Goal: Find specific page/section: Find specific page/section

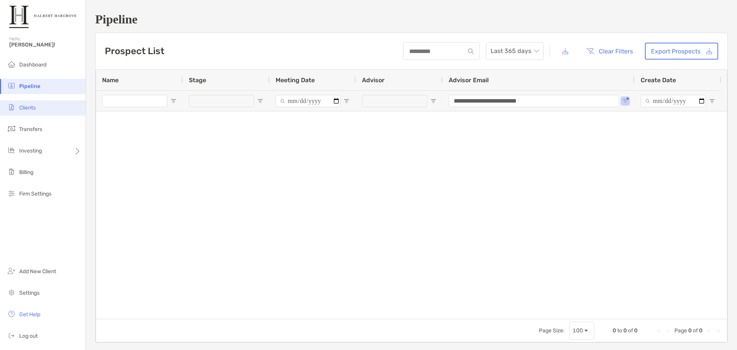
click at [54, 104] on li "Clients" at bounding box center [43, 107] width 86 height 15
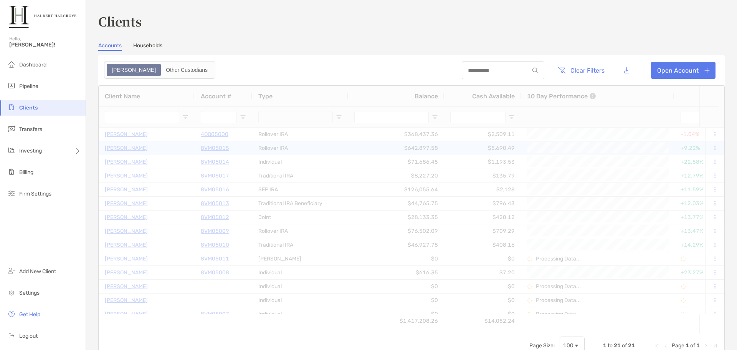
type input "*"
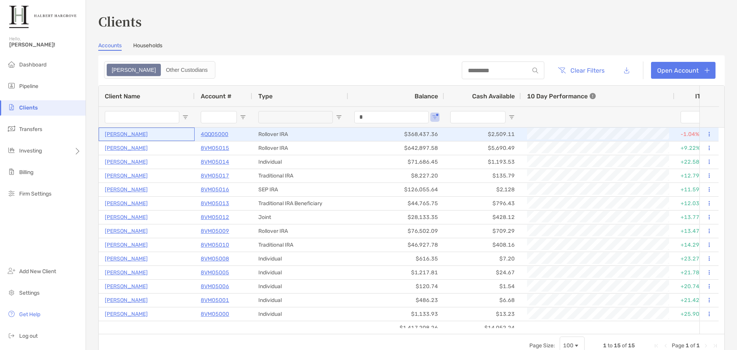
click at [126, 132] on p "[PERSON_NAME]" at bounding box center [126, 134] width 43 height 10
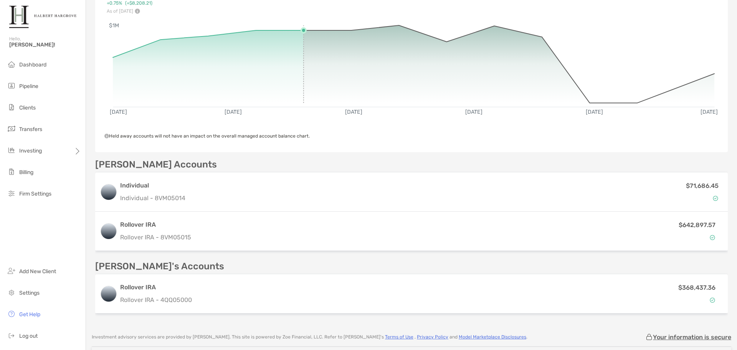
scroll to position [154, 0]
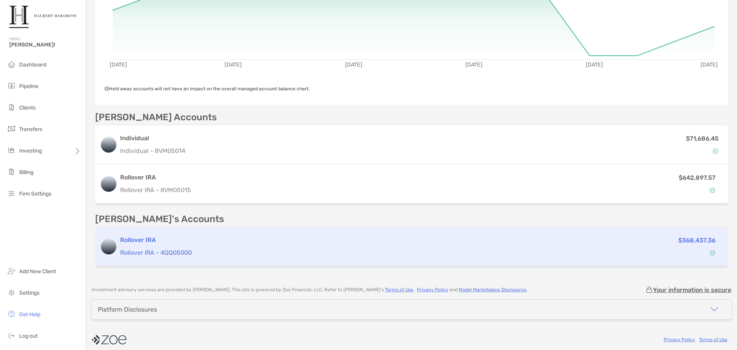
click at [174, 253] on p "Rollover IRA - 4QQ05000" at bounding box center [345, 253] width 451 height 10
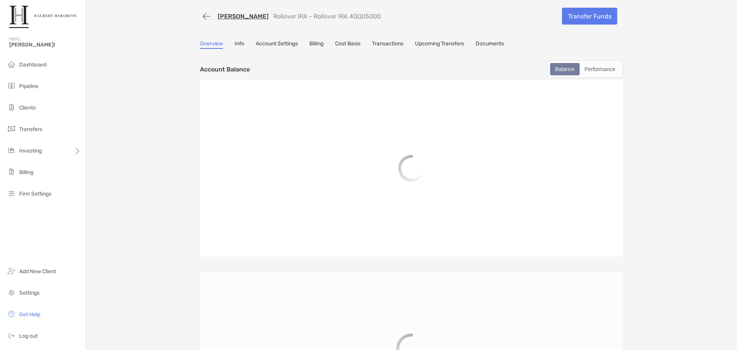
click at [363, 13] on p "Rollover IRA - Rollover IRA 4QQ05000" at bounding box center [327, 16] width 108 height 7
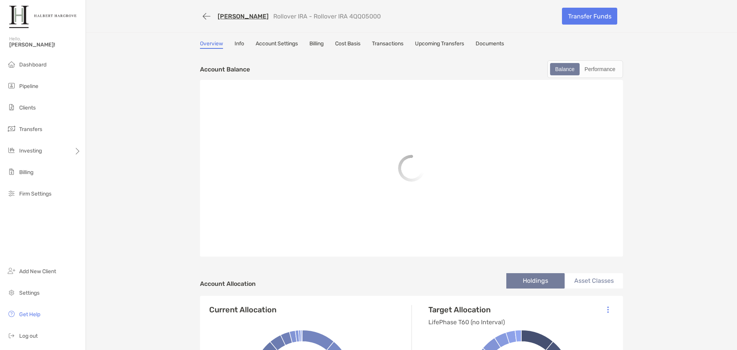
copy p "4QQ05000"
